Goal: Navigation & Orientation: Find specific page/section

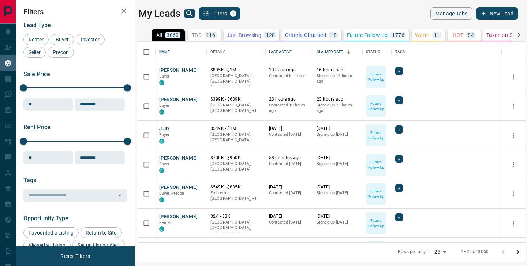
scroll to position [201, 389]
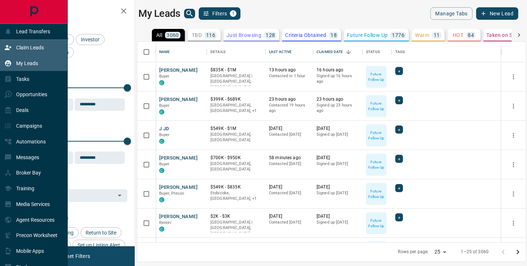
click at [22, 49] on p "Claim Leads" at bounding box center [30, 48] width 28 height 6
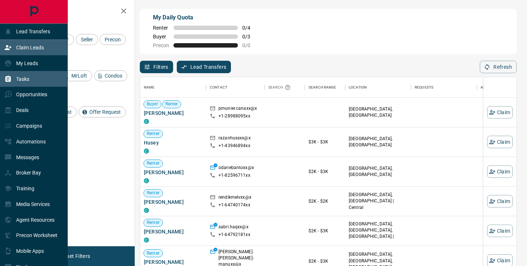
click at [23, 76] on p "Tasks" at bounding box center [22, 79] width 13 height 6
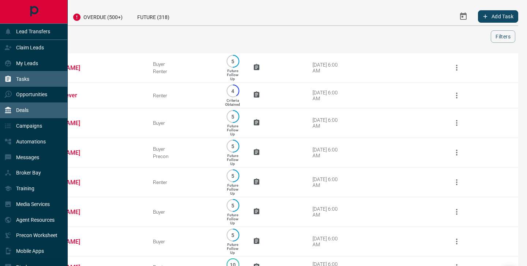
click at [14, 108] on div "Deals" at bounding box center [16, 110] width 24 height 12
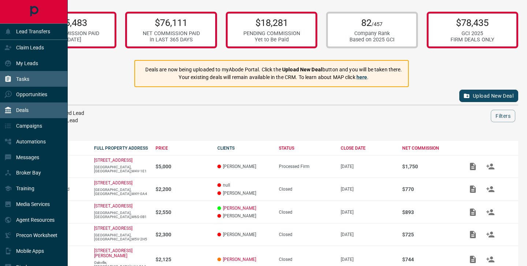
click at [15, 81] on div "Tasks" at bounding box center [16, 79] width 25 height 12
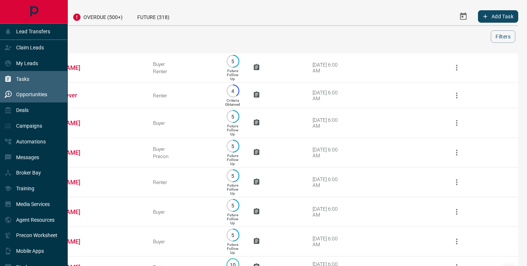
click at [25, 94] on p "Opportunities" at bounding box center [31, 95] width 31 height 6
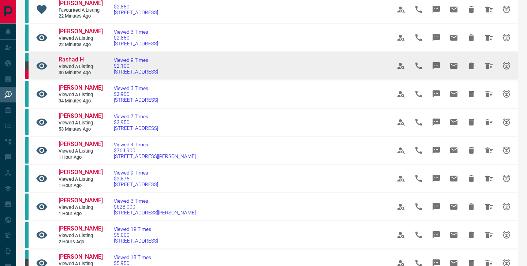
scroll to position [85, 0]
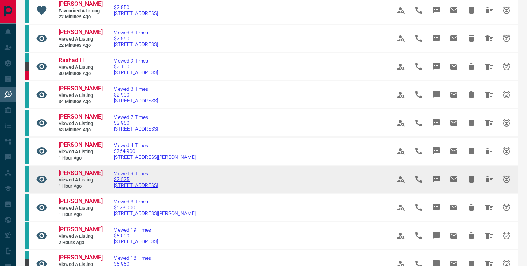
click at [126, 182] on span "$2,575" at bounding box center [136, 179] width 44 height 6
